Goal: Use online tool/utility: Utilize a website feature to perform a specific function

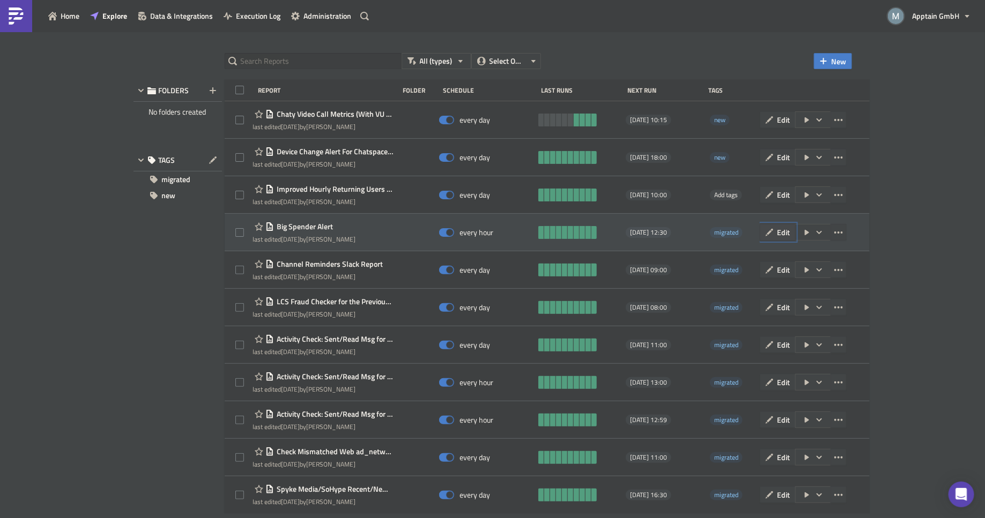
click at [790, 236] on span "Edit" at bounding box center [783, 232] width 13 height 11
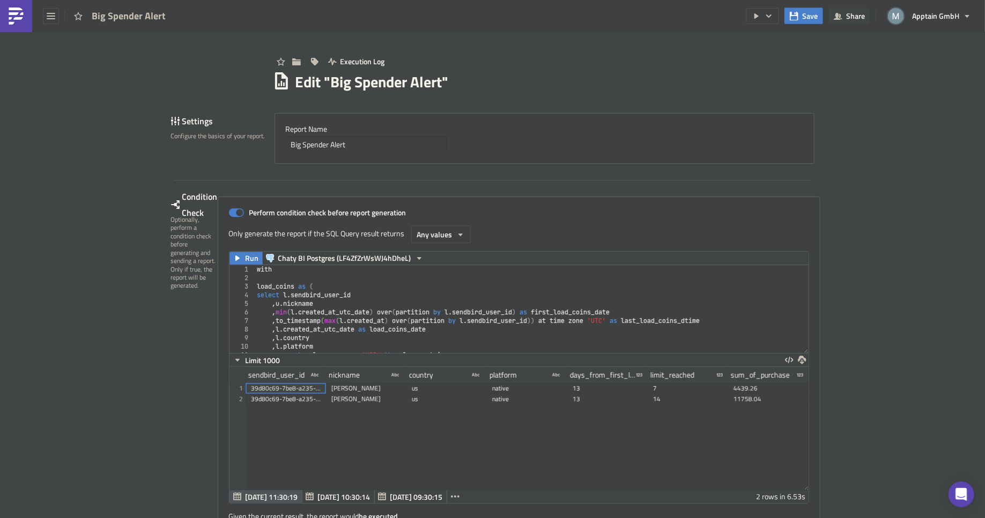
click at [302, 297] on div "with load_coins as ( select l . sendbird_user_id , u . nickname , min ( l . cre…" at bounding box center [546, 312] width 583 height 95
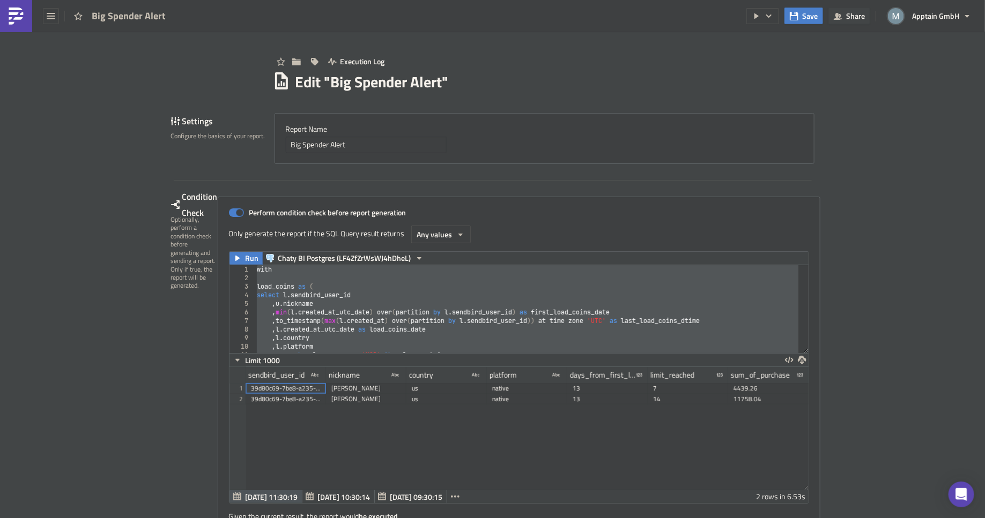
paste textarea
type textarea ",5"
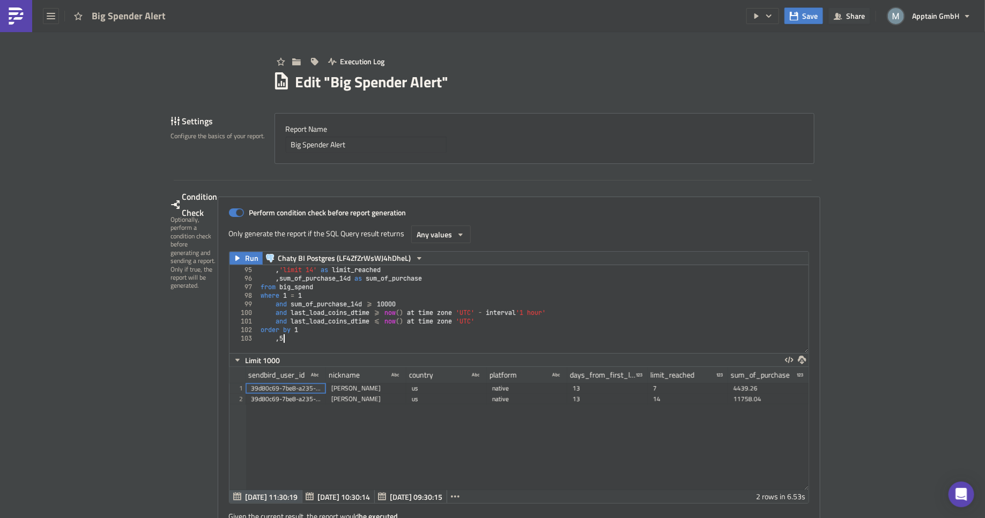
scroll to position [806, 0]
click at [246, 258] on span "Run" at bounding box center [252, 258] width 13 height 13
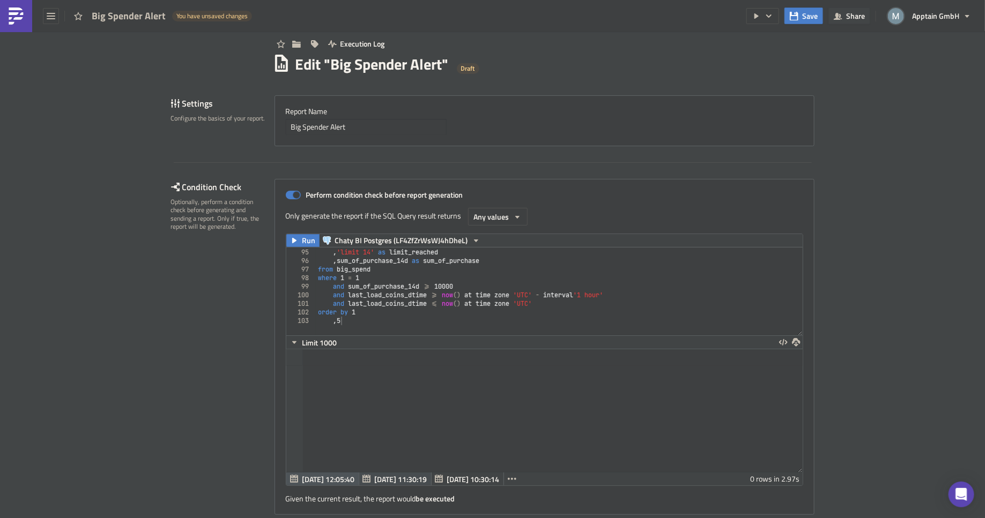
scroll to position [21, 0]
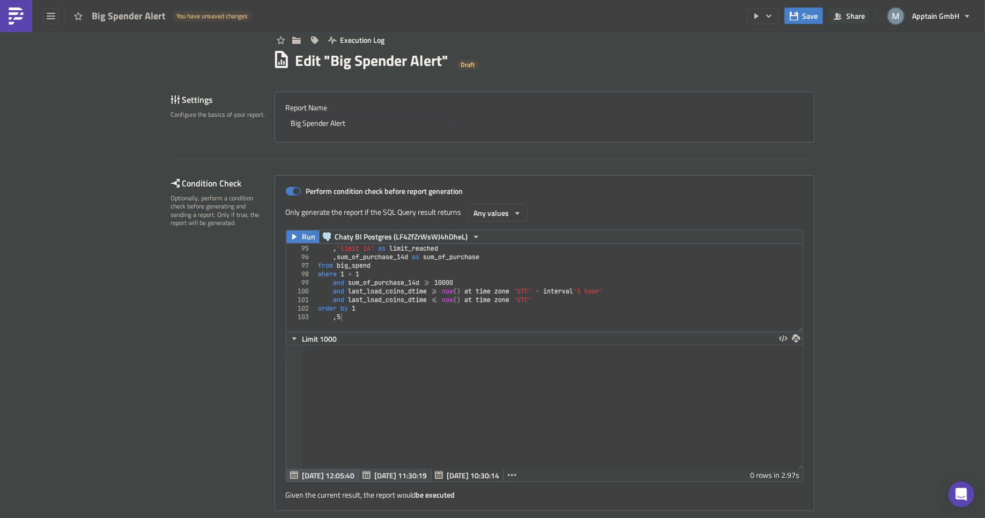
click at [407, 470] on span "[DATE] 11:30:19" at bounding box center [401, 475] width 53 height 11
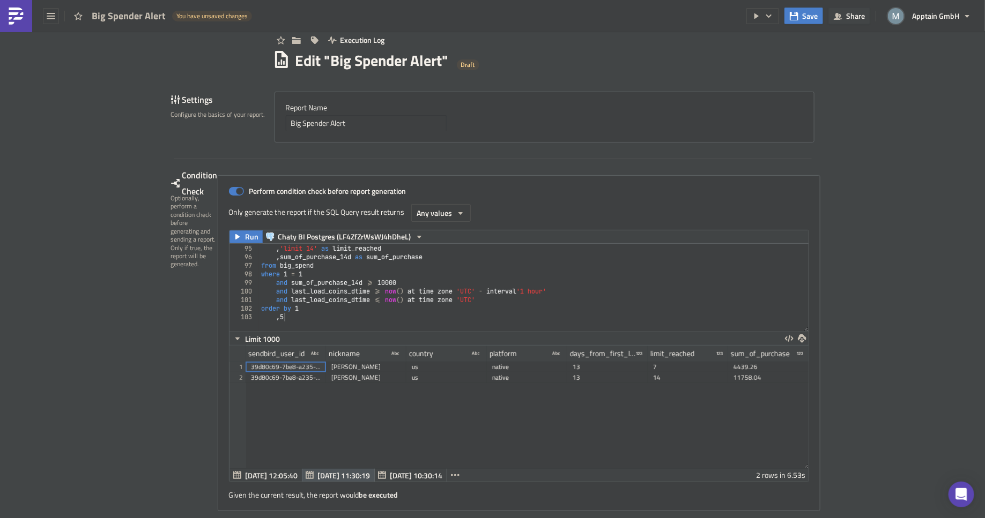
scroll to position [123, 579]
click at [274, 474] on span "[DATE] 12:05:40" at bounding box center [272, 475] width 53 height 11
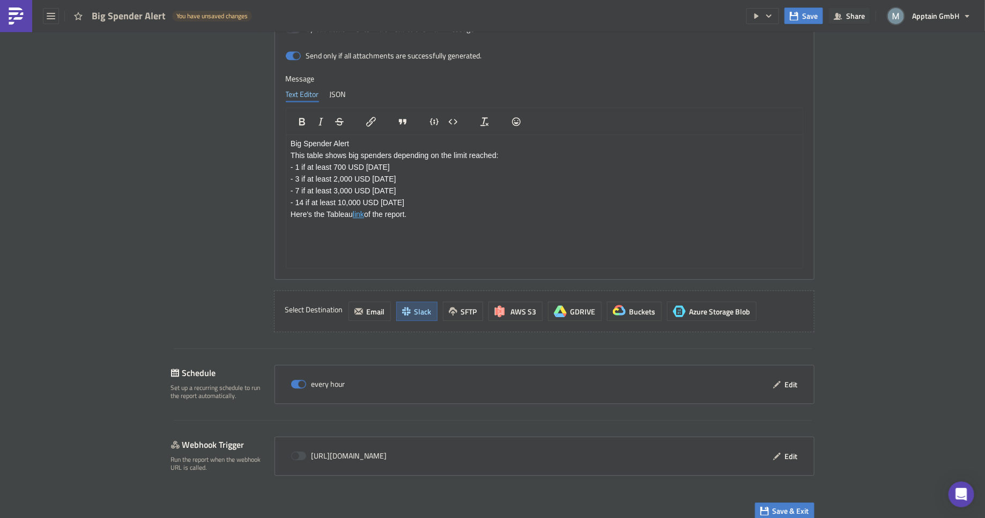
scroll to position [1337, 0]
click at [783, 504] on span "Save & Exit" at bounding box center [791, 509] width 36 height 11
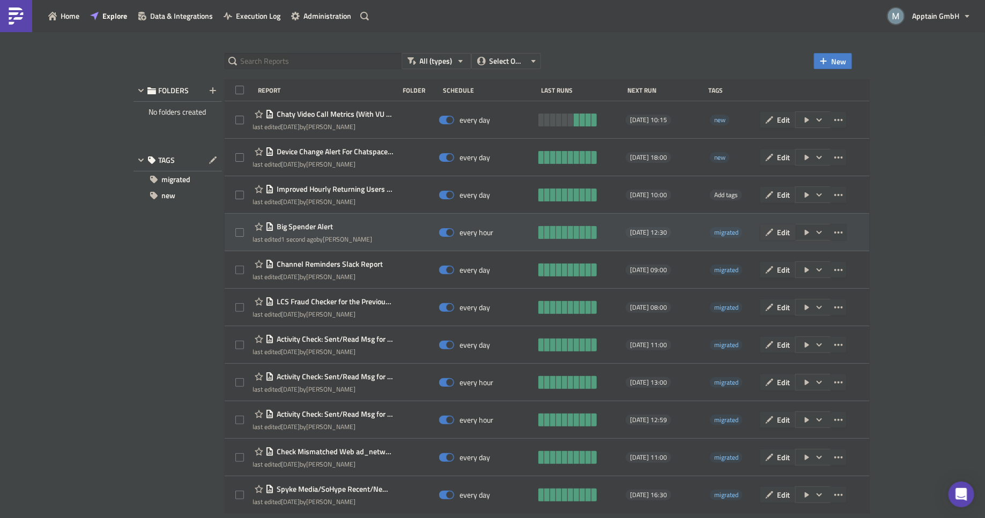
click at [790, 233] on span "Edit" at bounding box center [783, 232] width 13 height 11
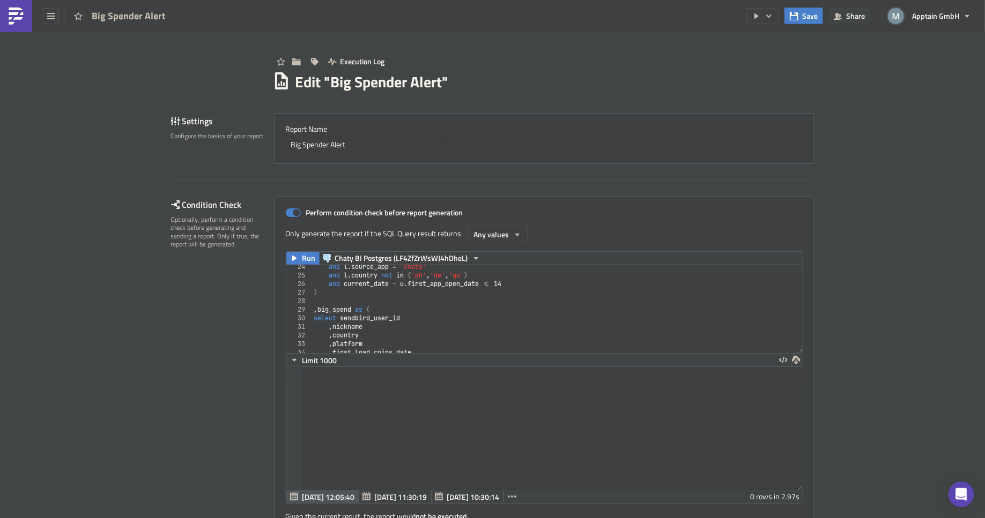
scroll to position [200, 0]
click at [808, 17] on span "Save" at bounding box center [810, 15] width 16 height 11
